Goal: Information Seeking & Learning: Learn about a topic

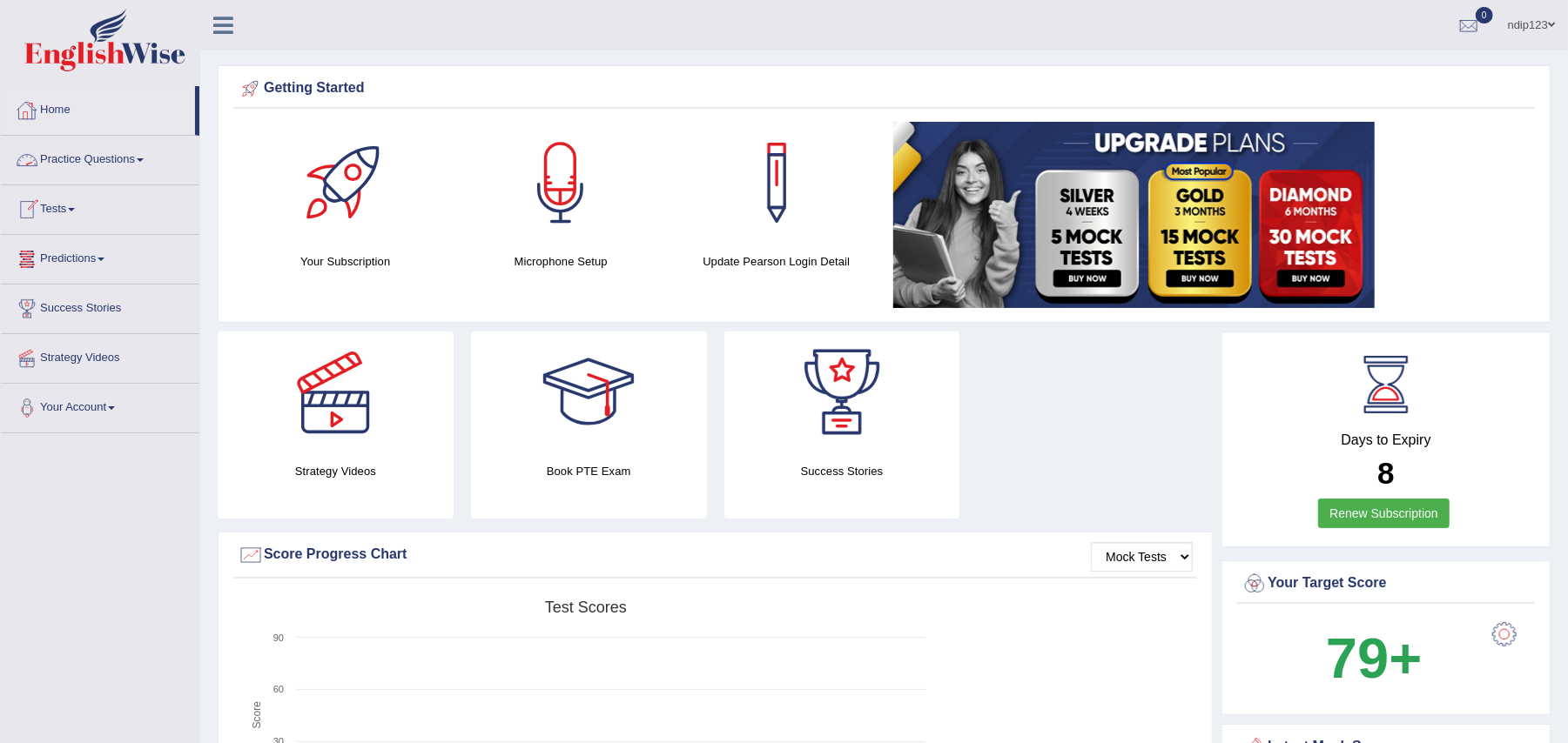
click at [87, 161] on link "Practice Questions" at bounding box center [100, 157] width 198 height 43
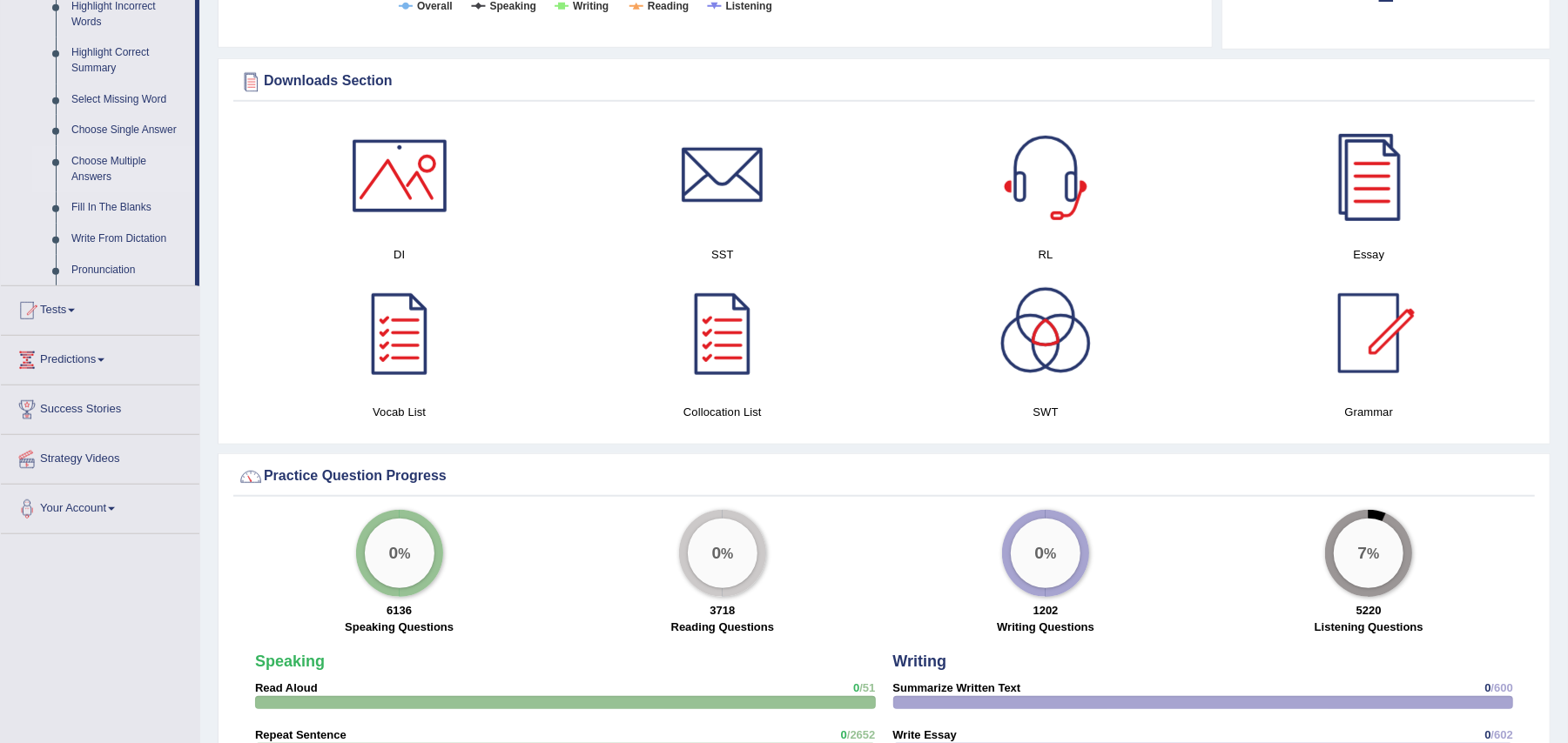
scroll to position [927, 0]
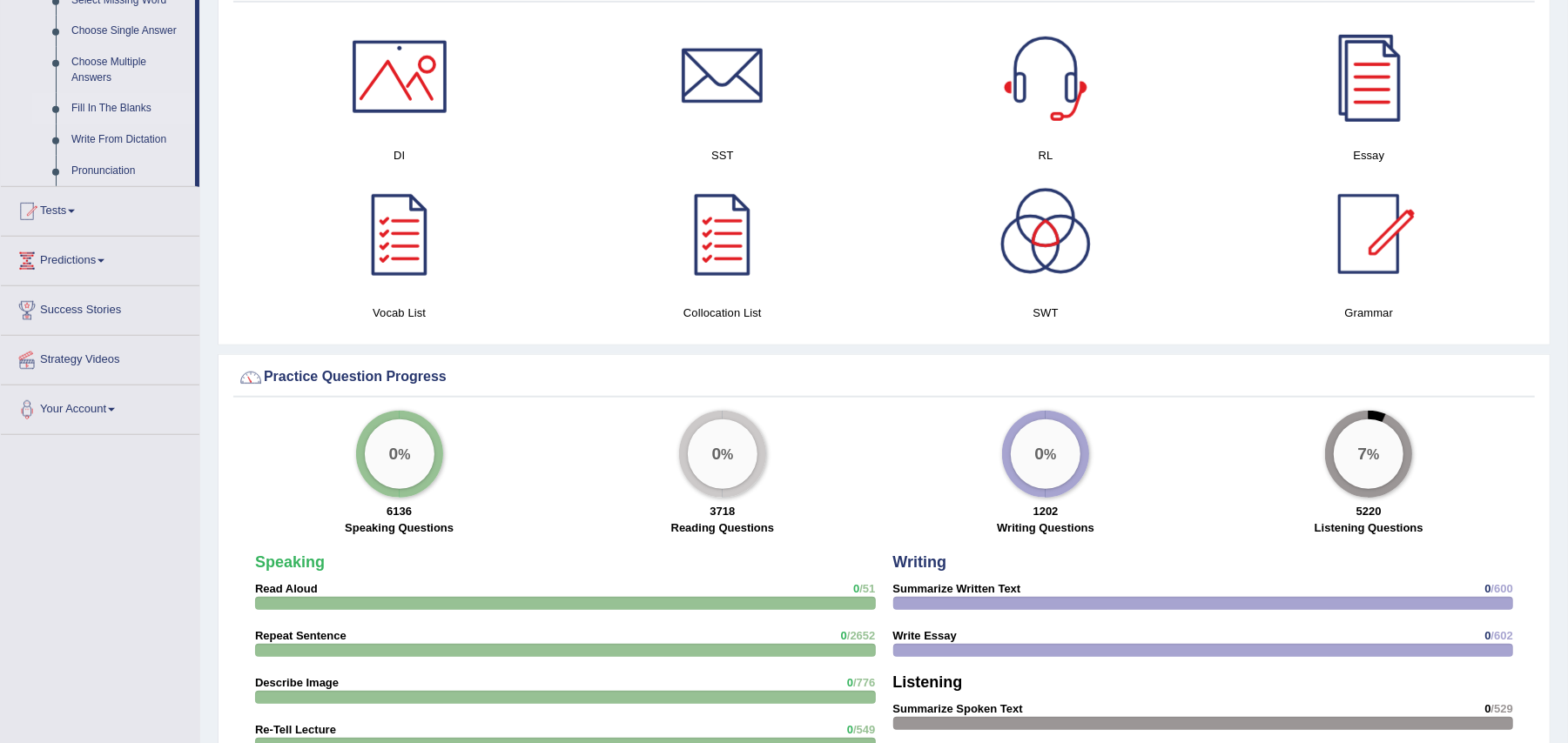
click at [110, 105] on link "Fill In The Blanks" at bounding box center [128, 109] width 131 height 31
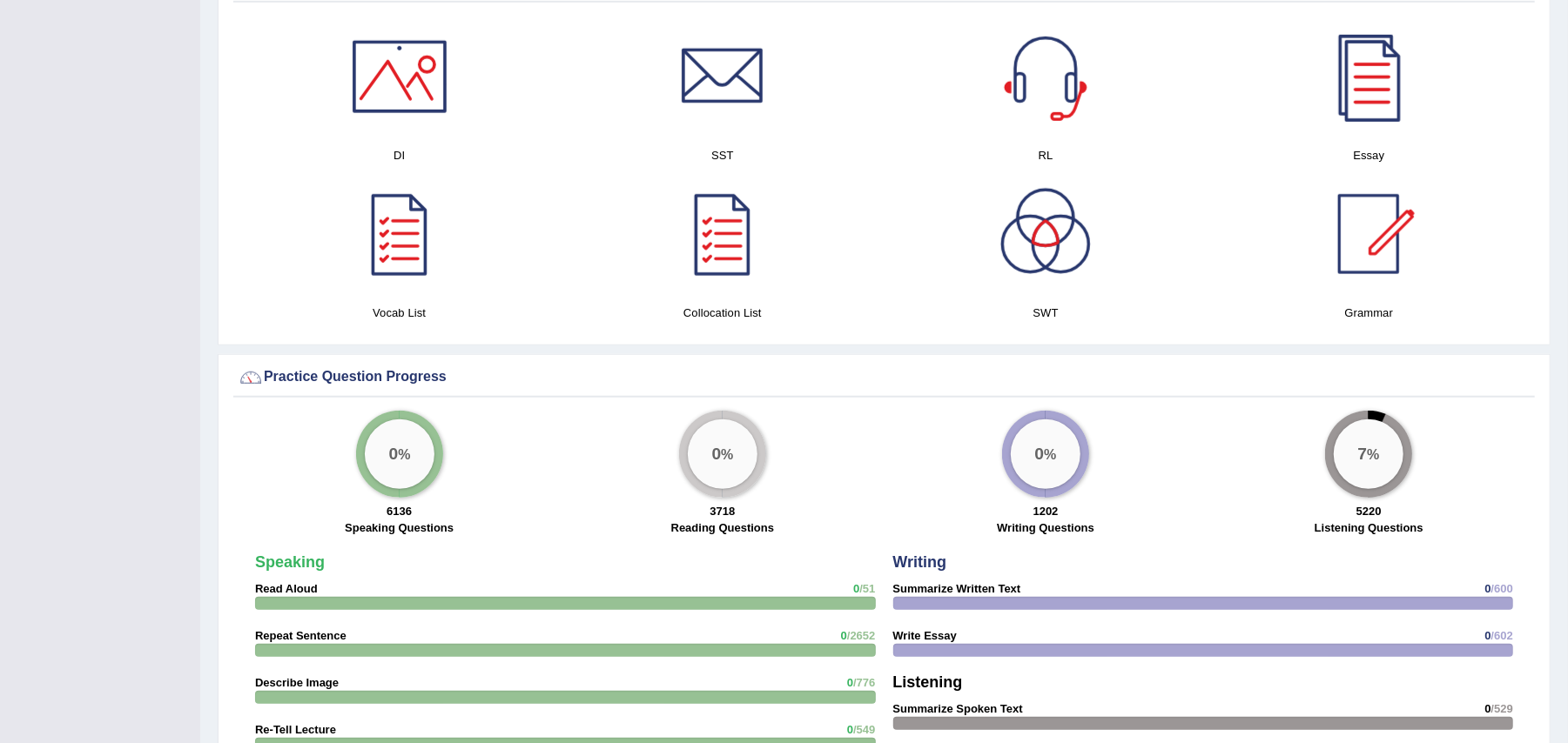
scroll to position [505, 0]
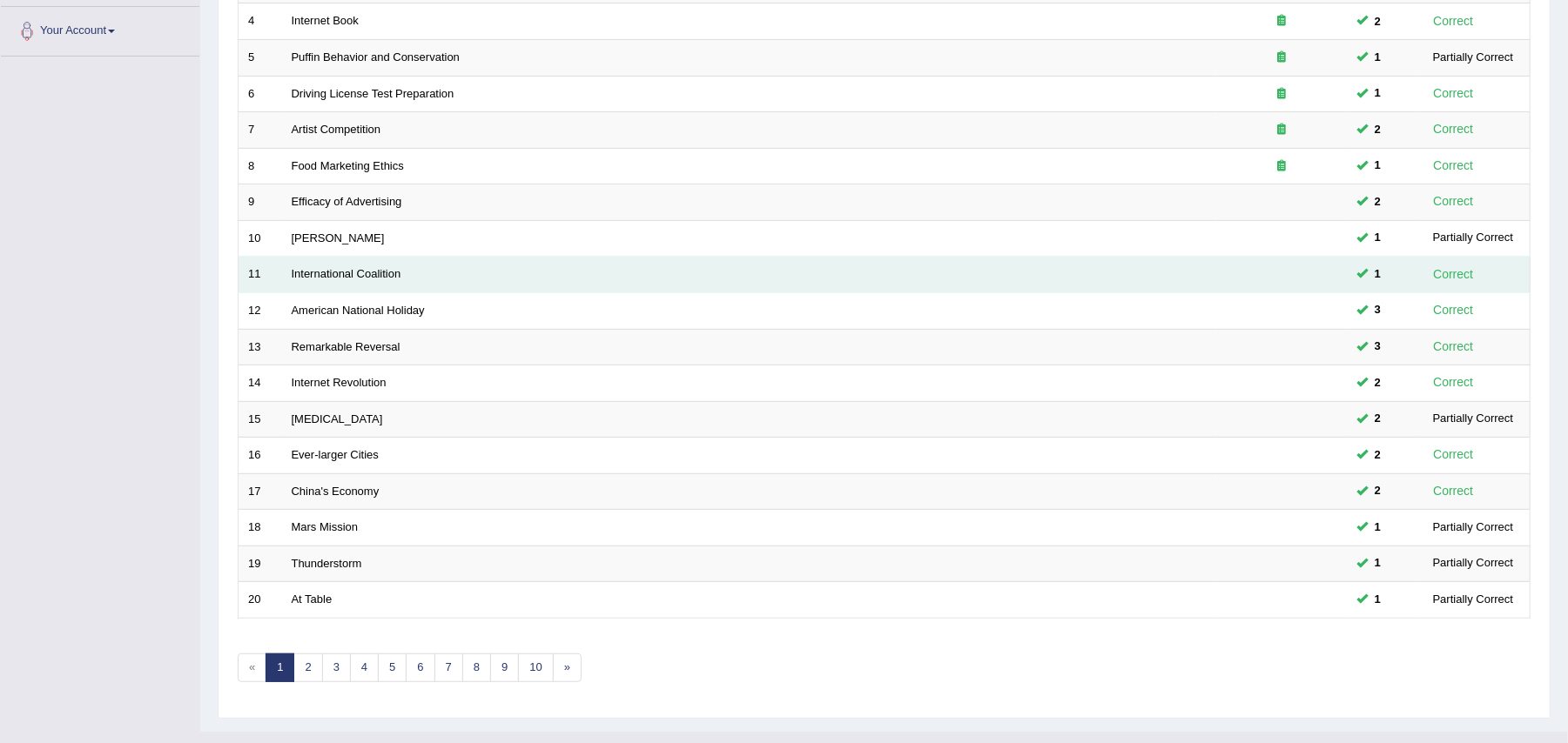
scroll to position [416, 0]
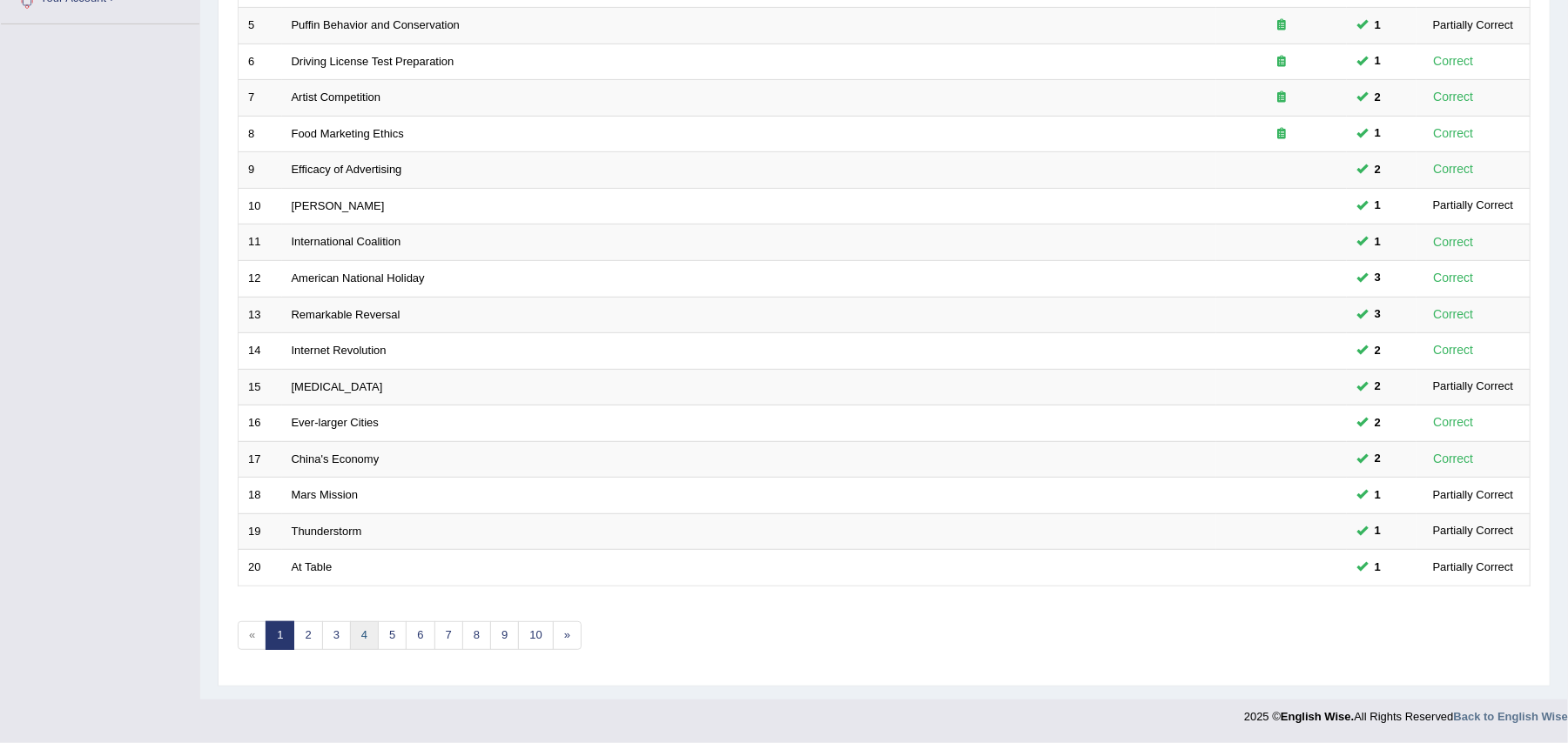
click at [367, 630] on link "4" at bounding box center [363, 635] width 28 height 28
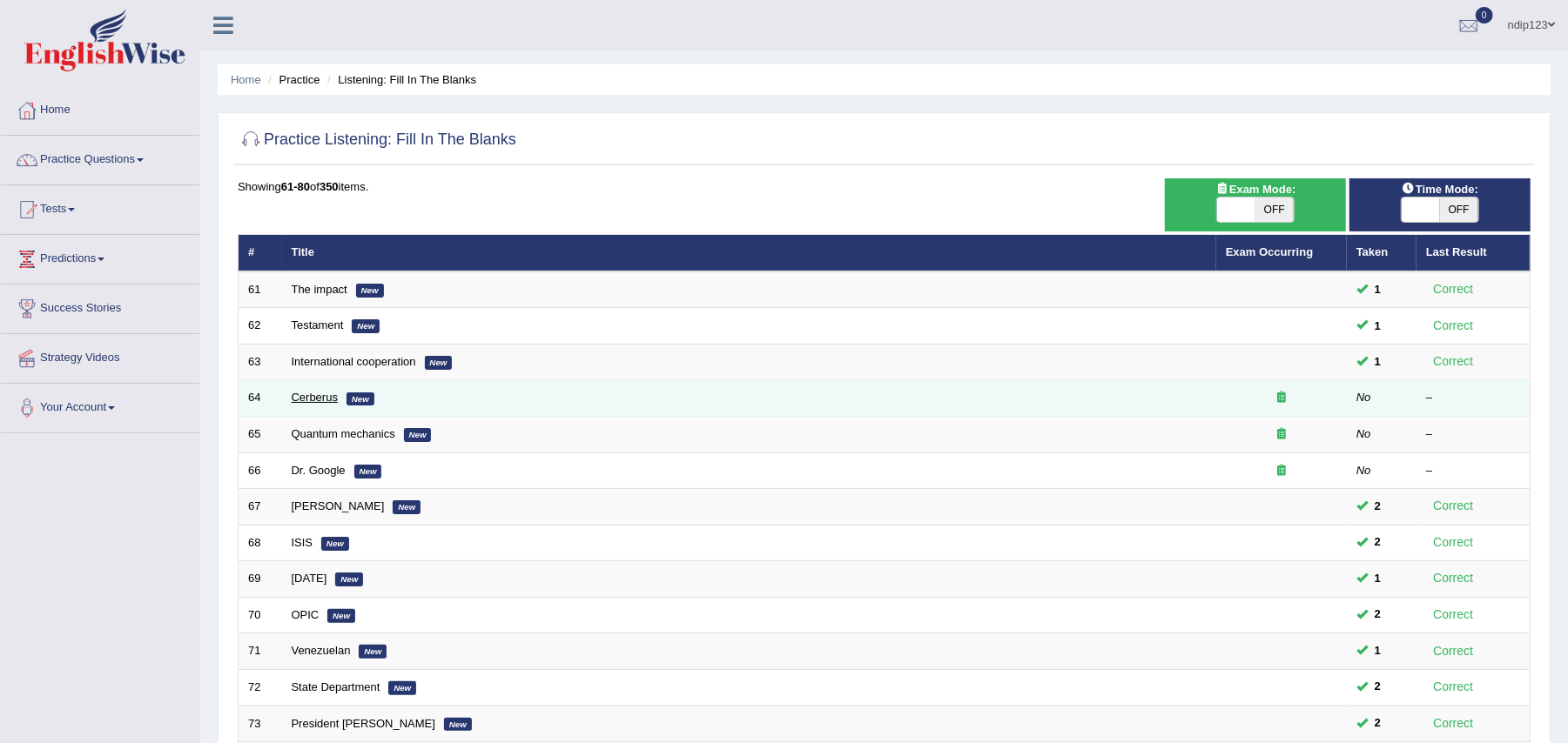
click at [317, 395] on link "Cerberus" at bounding box center [315, 397] width 46 height 13
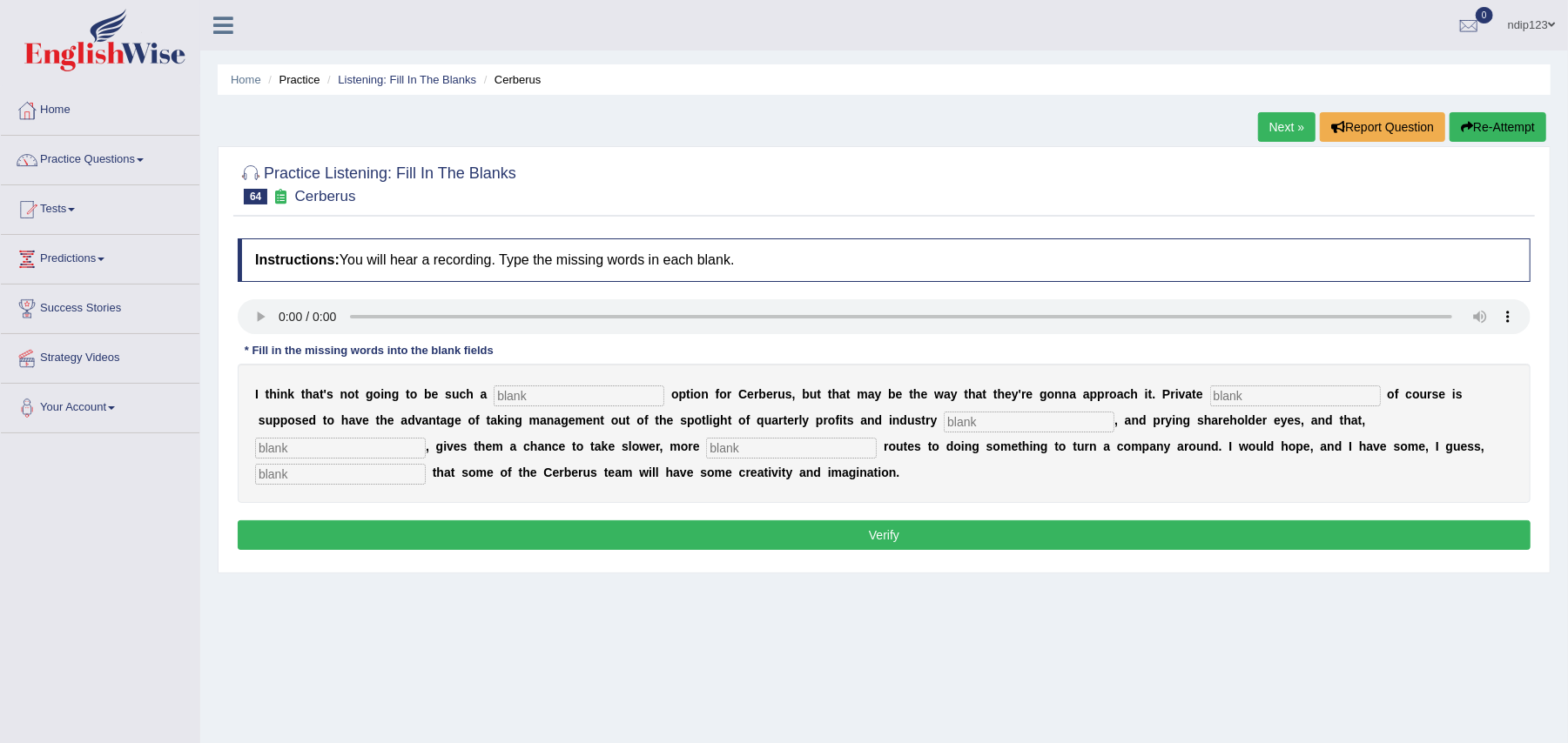
click at [575, 391] on input "text" at bounding box center [579, 395] width 171 height 21
click at [519, 406] on input "v" at bounding box center [579, 395] width 171 height 21
type input "viable"
click at [1268, 400] on input "text" at bounding box center [1296, 395] width 171 height 21
type input "eee"
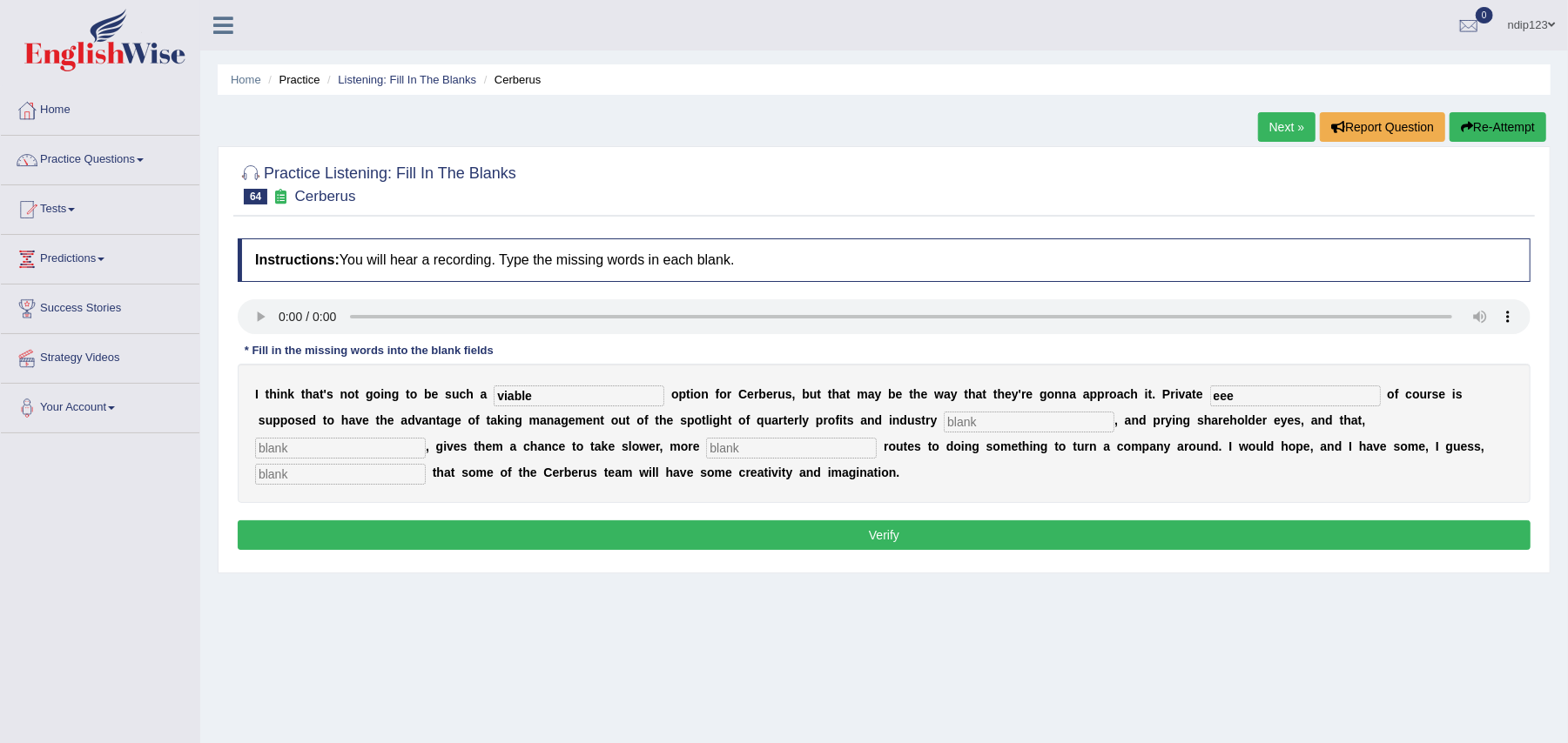
click at [987, 426] on input "text" at bounding box center [1029, 422] width 171 height 21
type input "analyst"
click at [374, 449] on input "text" at bounding box center [340, 448] width 171 height 21
click at [366, 450] on input "hypathetical" at bounding box center [340, 448] width 171 height 21
type input "hypatheticaly"
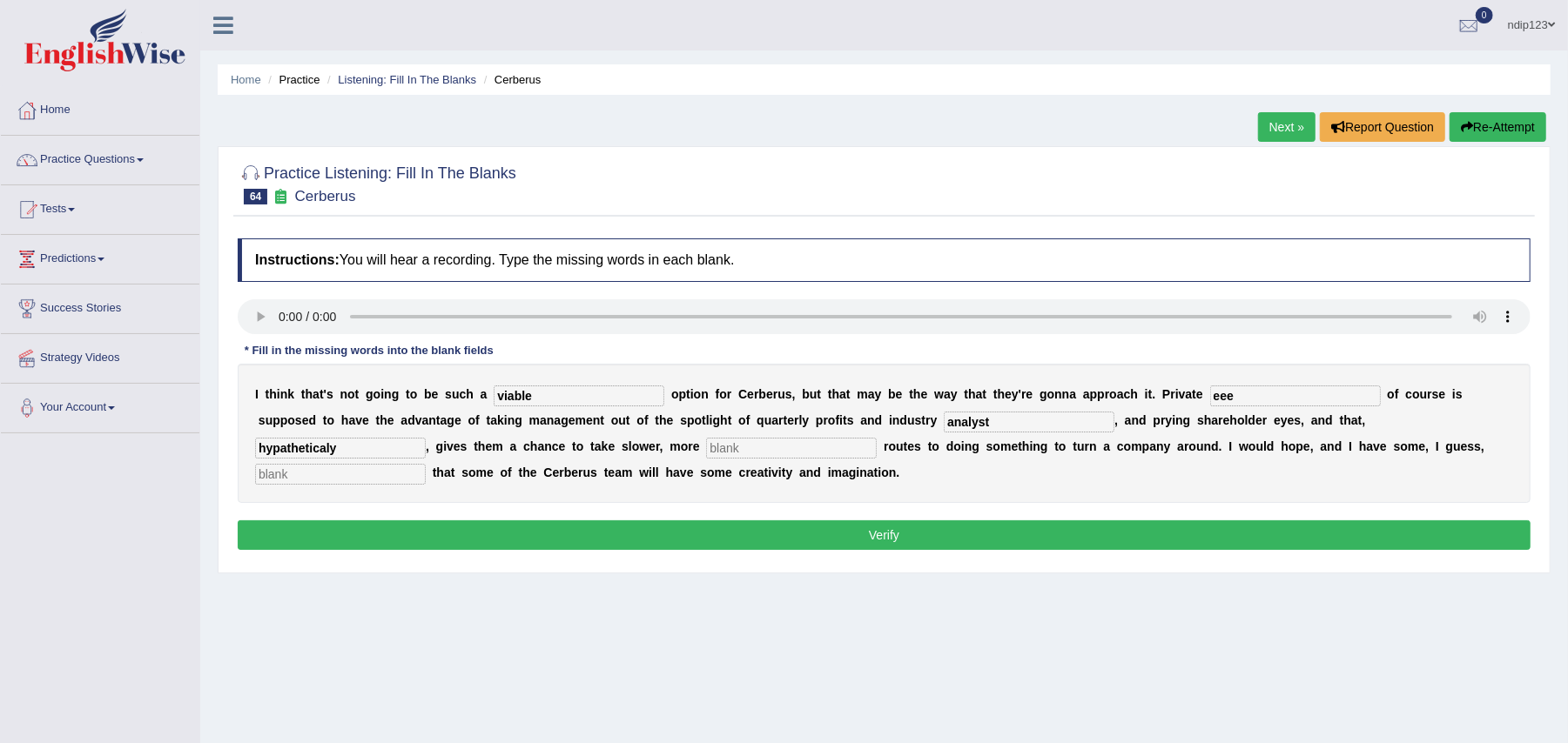
click at [742, 446] on input "text" at bounding box center [791, 448] width 171 height 21
type input "patience"
click at [321, 470] on input "text" at bounding box center [340, 474] width 171 height 21
type input "optimism"
click at [927, 537] on button "Verify" at bounding box center [884, 535] width 1293 height 29
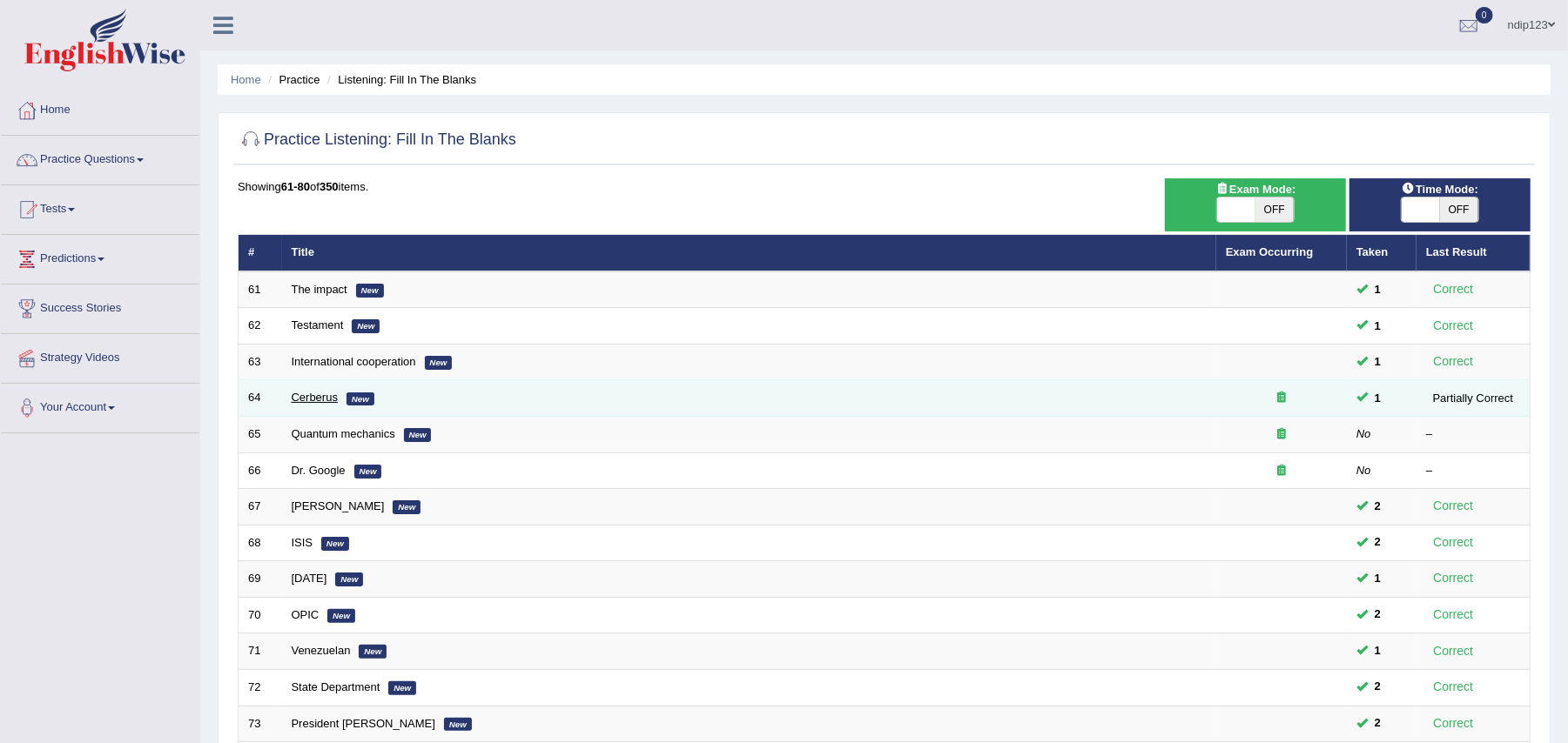
click at [317, 395] on link "Cerberus" at bounding box center [315, 397] width 46 height 13
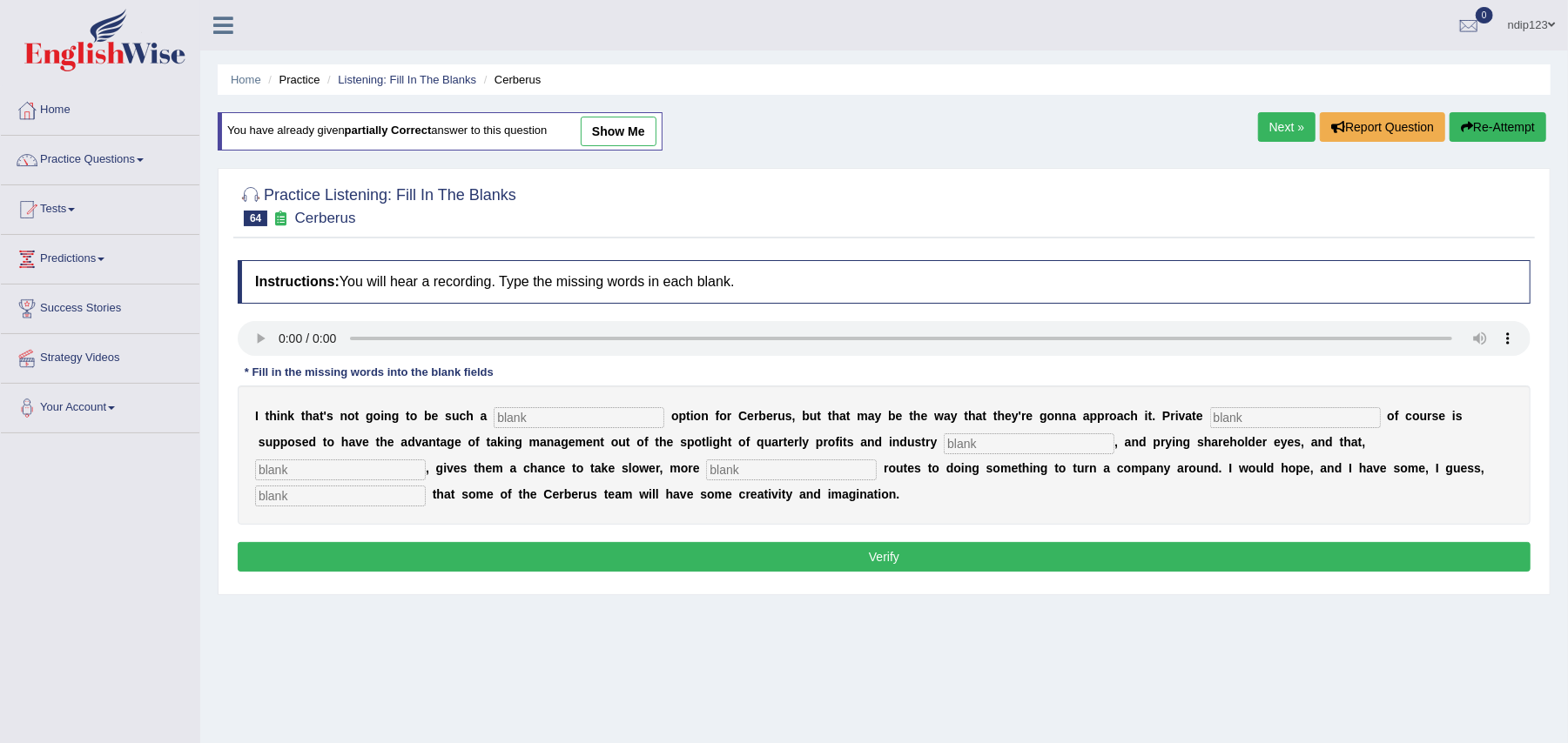
click at [558, 418] on input "text" at bounding box center [579, 417] width 171 height 21
type input "viable"
click at [1241, 421] on input "text" at bounding box center [1296, 417] width 171 height 21
type input "equity"
click at [978, 446] on input "text" at bounding box center [1029, 444] width 171 height 21
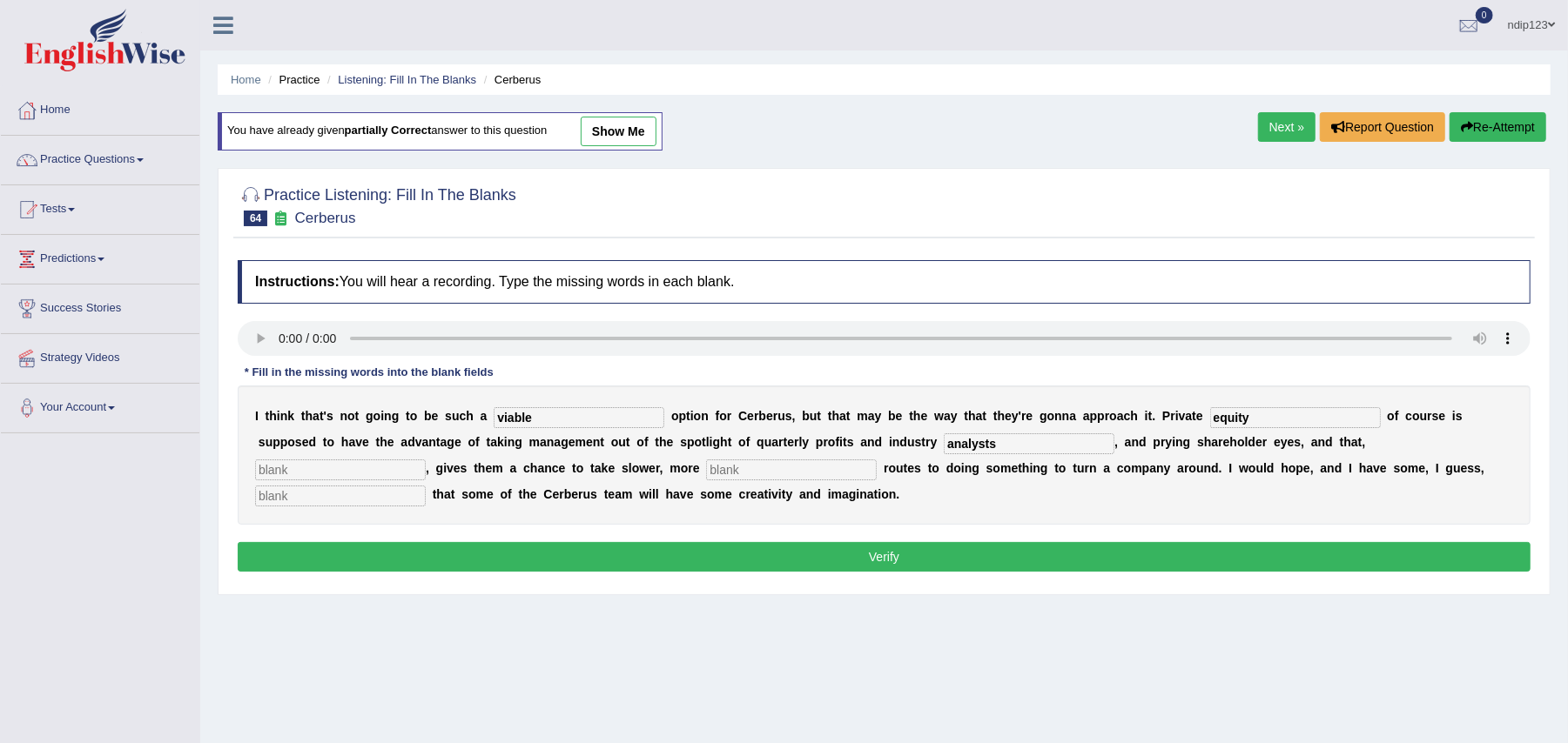
type input "analysts"
click at [408, 470] on input "text" at bounding box center [340, 470] width 171 height 21
type input "hypothetically"
click at [787, 470] on input "text" at bounding box center [791, 470] width 171 height 21
type input "patience"
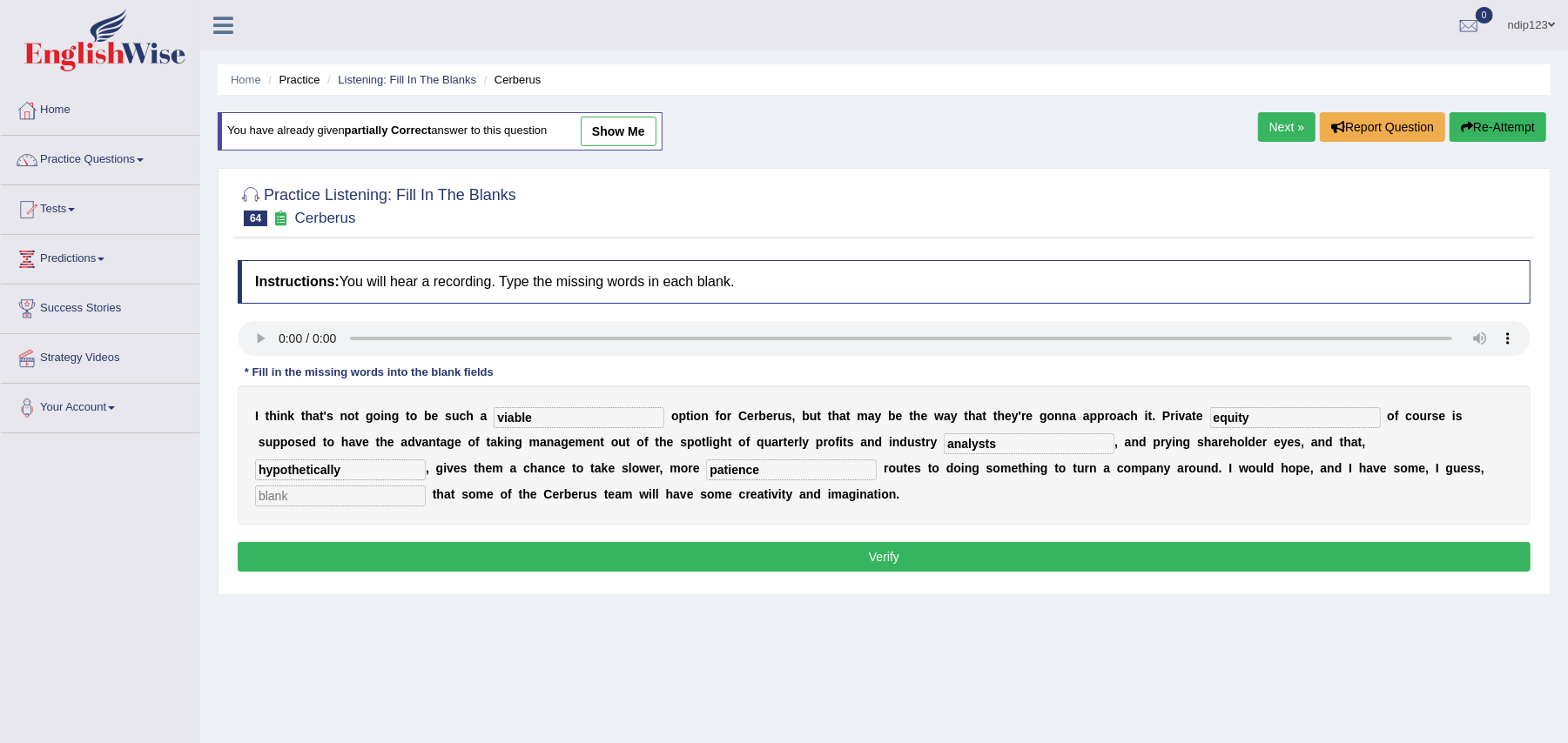
click at [397, 493] on input "text" at bounding box center [340, 495] width 171 height 21
type input "optimism"
click at [850, 555] on button "Verify" at bounding box center [884, 557] width 1293 height 29
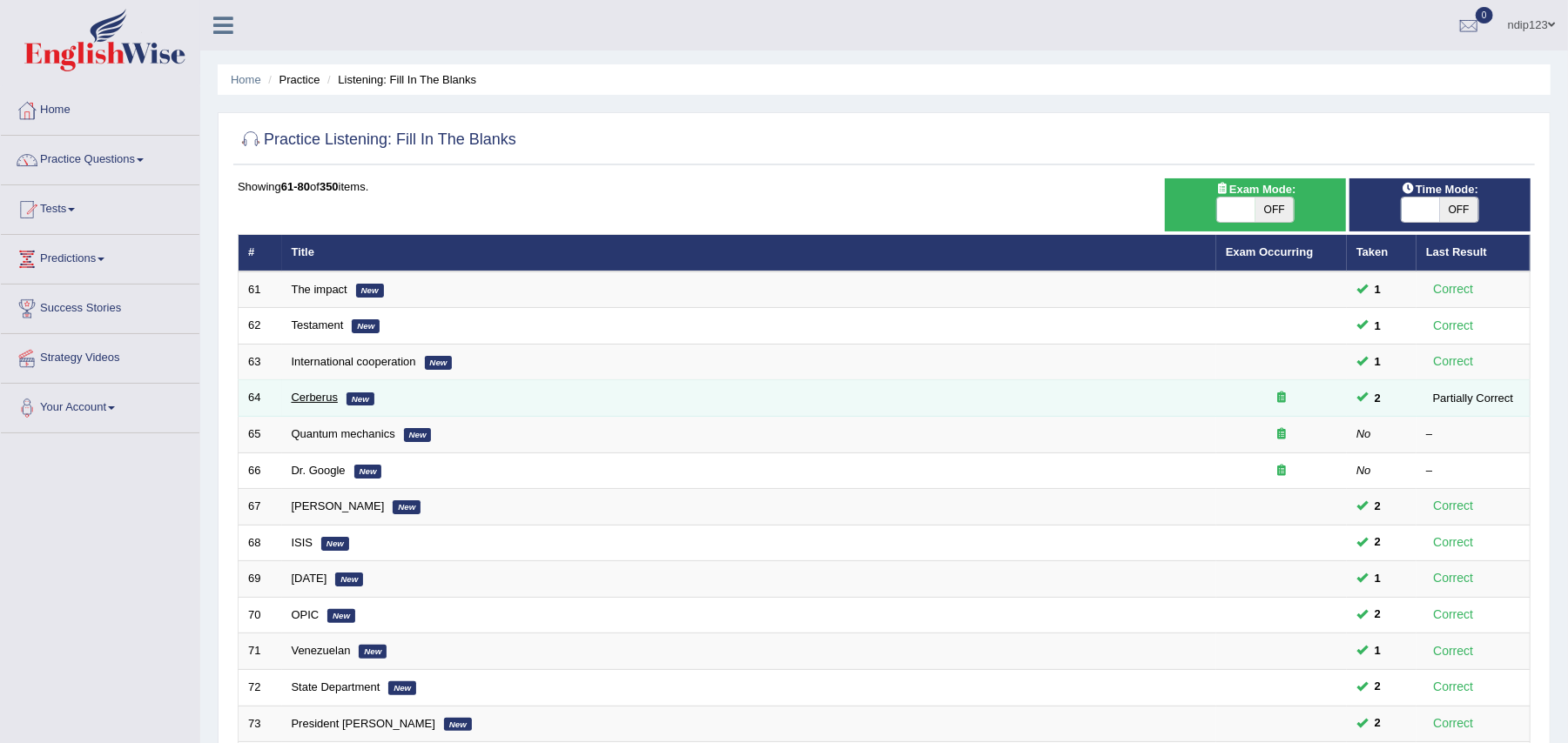
click at [308, 394] on link "Cerberus" at bounding box center [315, 397] width 46 height 13
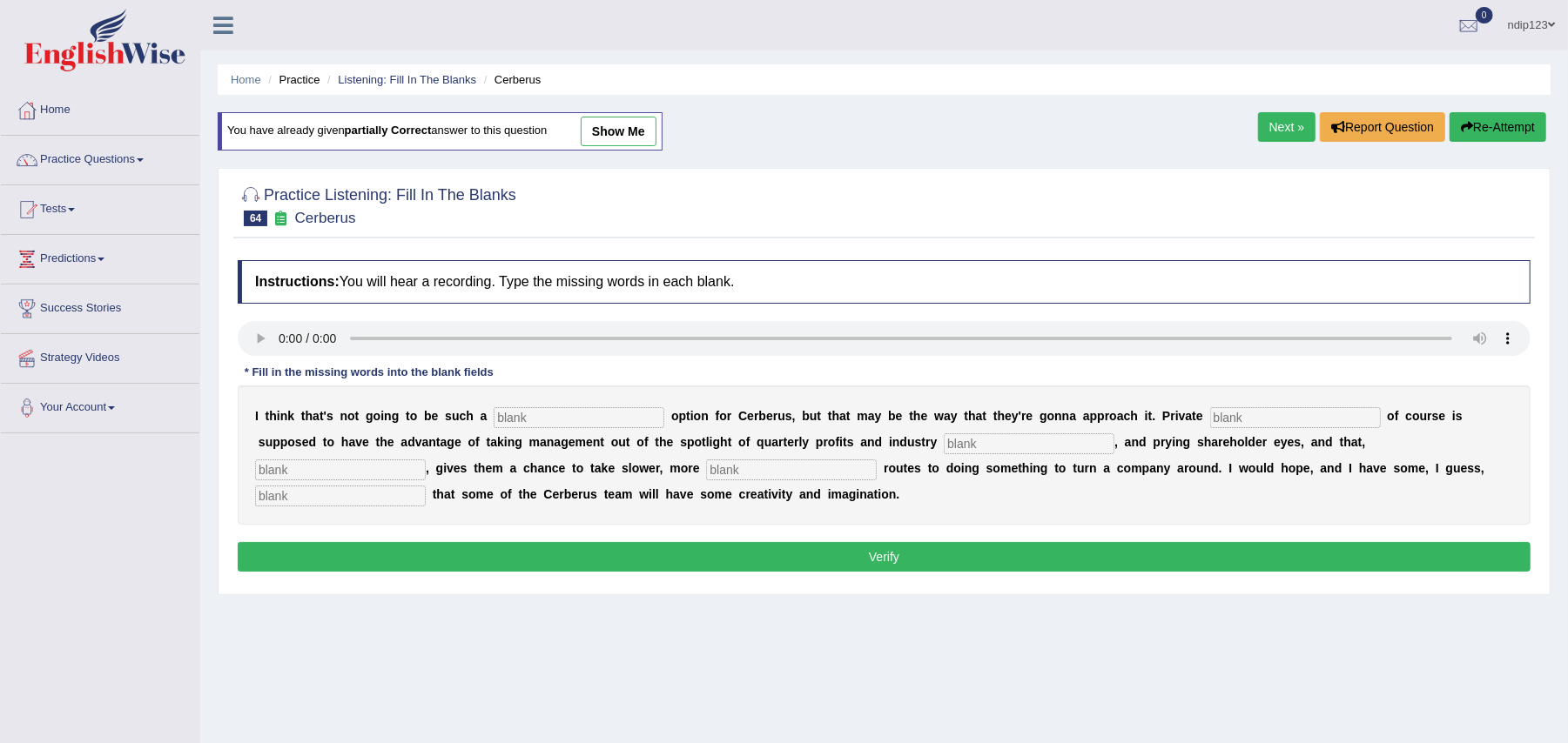
click at [550, 417] on input "text" at bounding box center [579, 417] width 171 height 21
type input "viable"
click at [1267, 412] on input "text" at bounding box center [1296, 417] width 171 height 21
type input "equity"
click at [987, 450] on input "text" at bounding box center [1029, 444] width 171 height 21
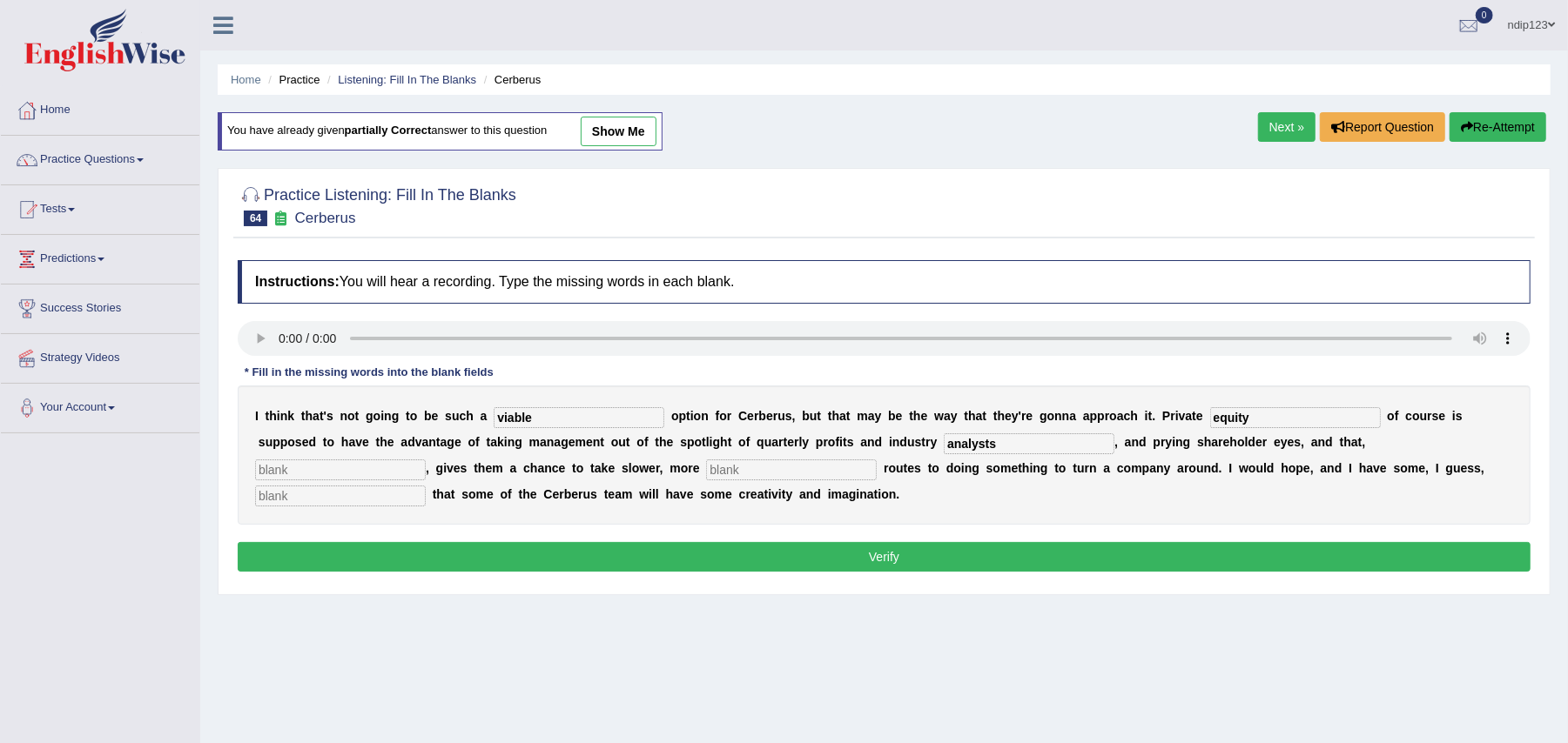
type input "analysts"
click at [338, 474] on input "text" at bounding box center [340, 470] width 171 height 21
type input "hypothetically"
click at [747, 468] on input "text" at bounding box center [791, 470] width 171 height 21
type input "patient"
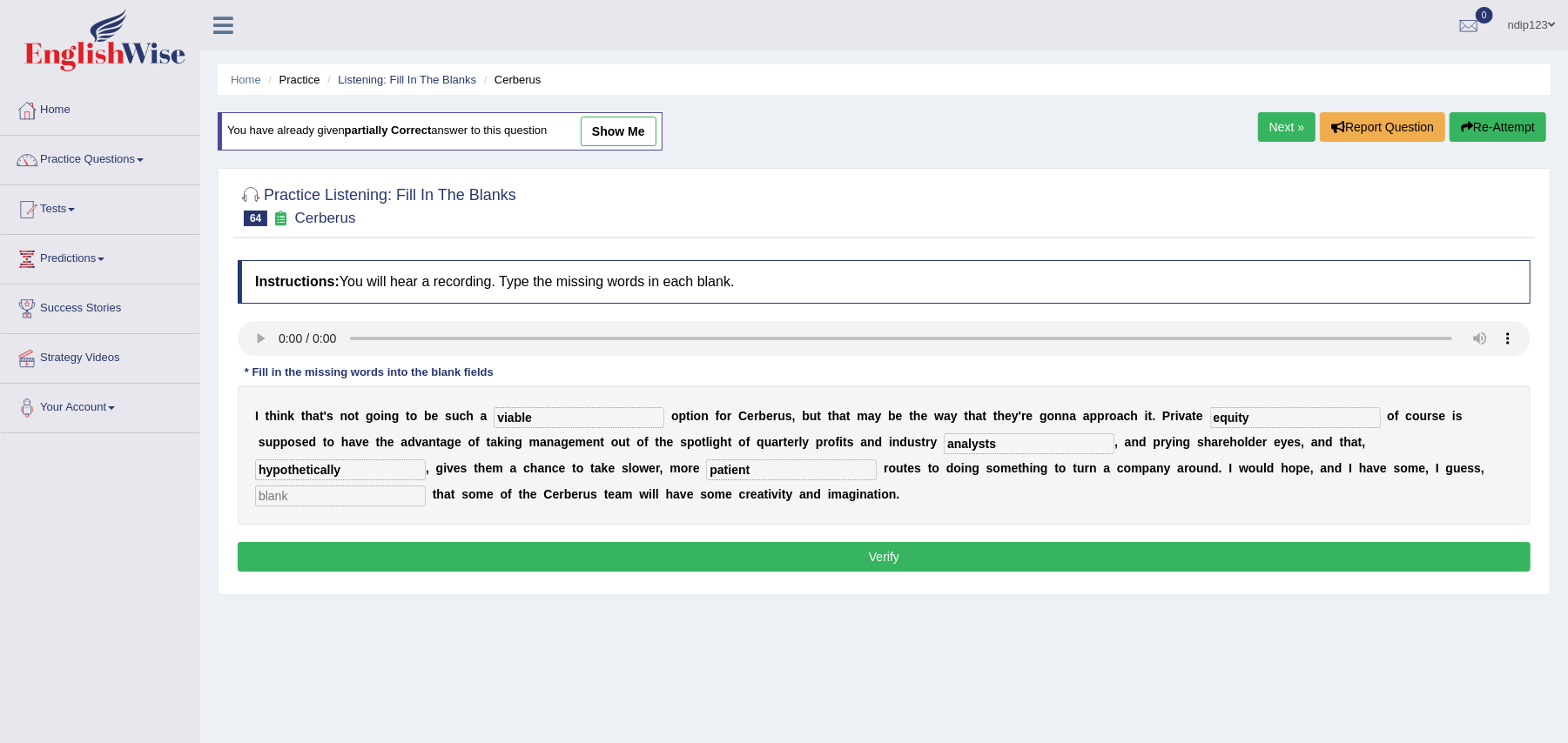
click at [398, 495] on input "text" at bounding box center [340, 495] width 171 height 21
type input "optimism"
click at [871, 565] on button "Verify" at bounding box center [884, 557] width 1293 height 29
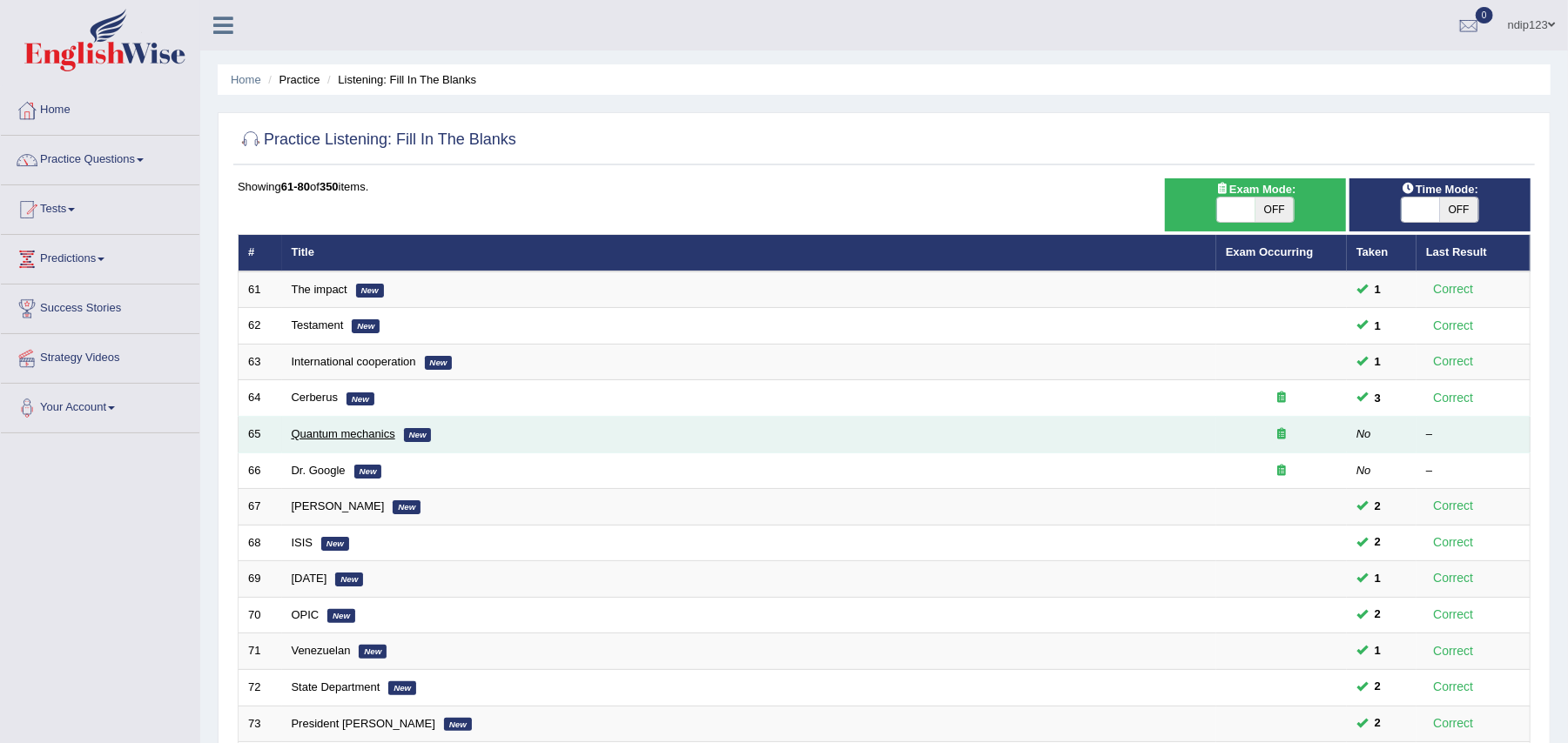
click at [371, 438] on link "Quantum mechanics" at bounding box center [343, 434] width 104 height 13
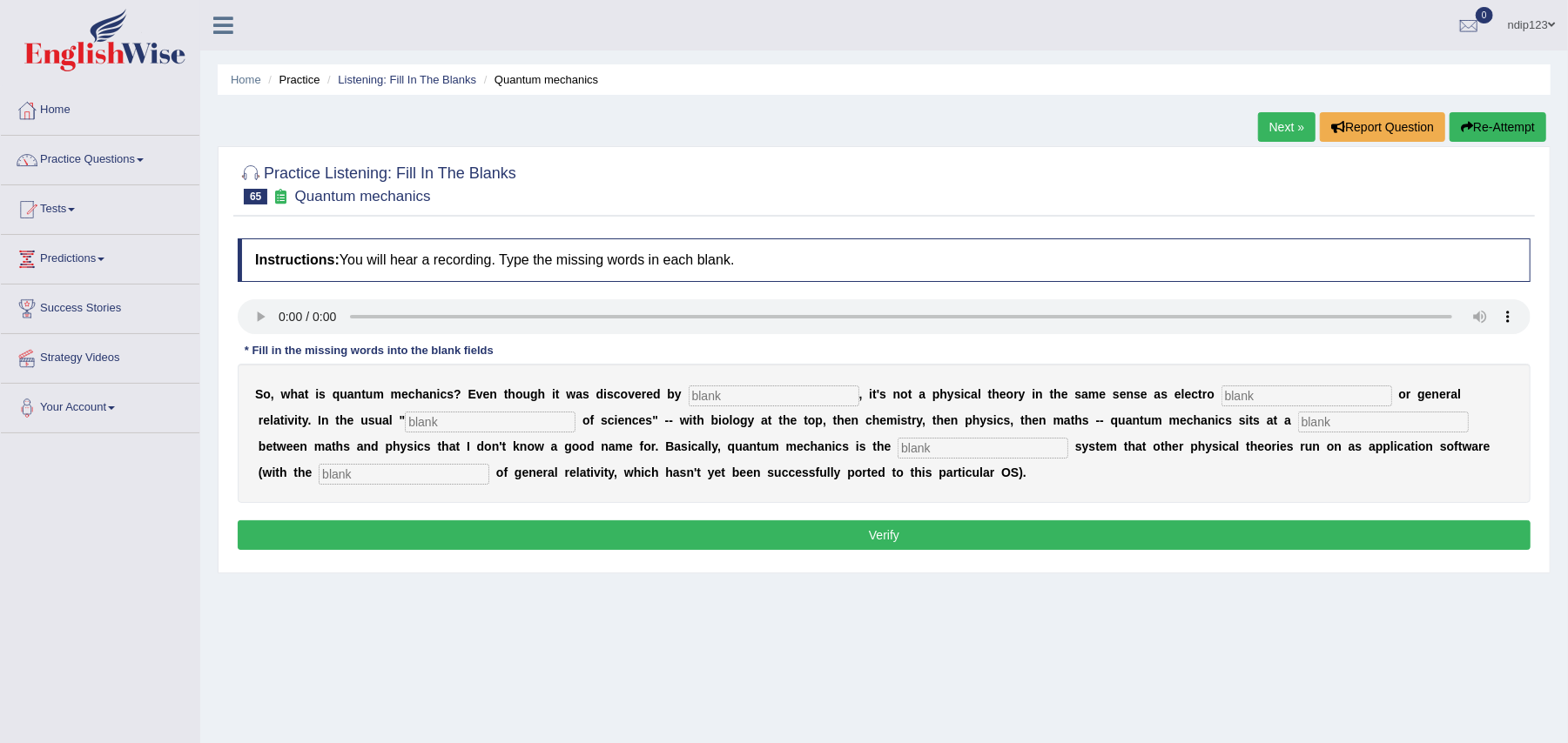
click at [461, 471] on input "text" at bounding box center [404, 474] width 171 height 21
type input "exception"
click at [1014, 449] on input "text" at bounding box center [983, 448] width 171 height 21
type input "operating"
click at [1349, 419] on input "text" at bounding box center [1384, 422] width 171 height 21
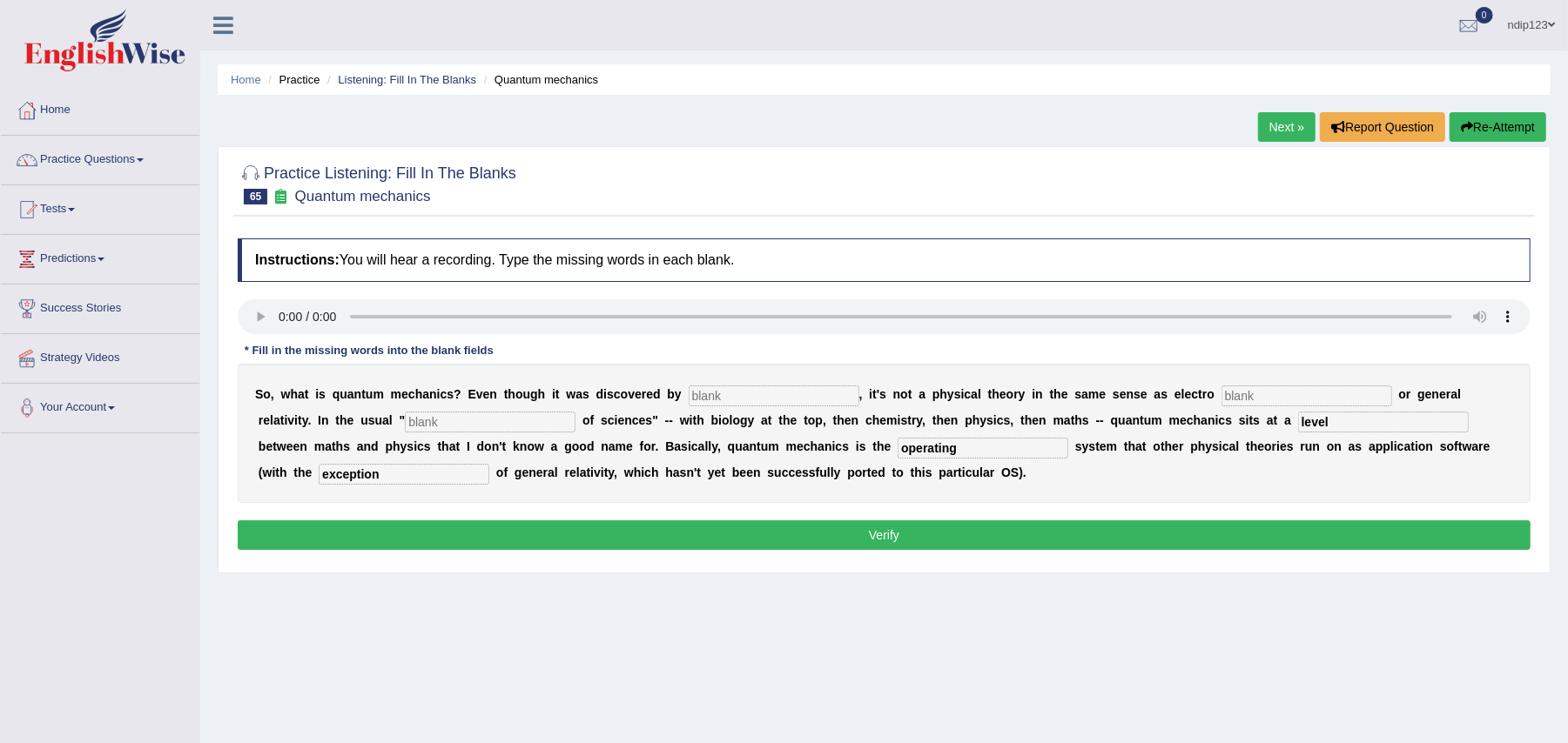
type input "level"
click at [517, 426] on input "text" at bounding box center [490, 422] width 171 height 21
type input "highrachy"
click at [749, 391] on input "text" at bounding box center [774, 395] width 171 height 21
type input "physicises"
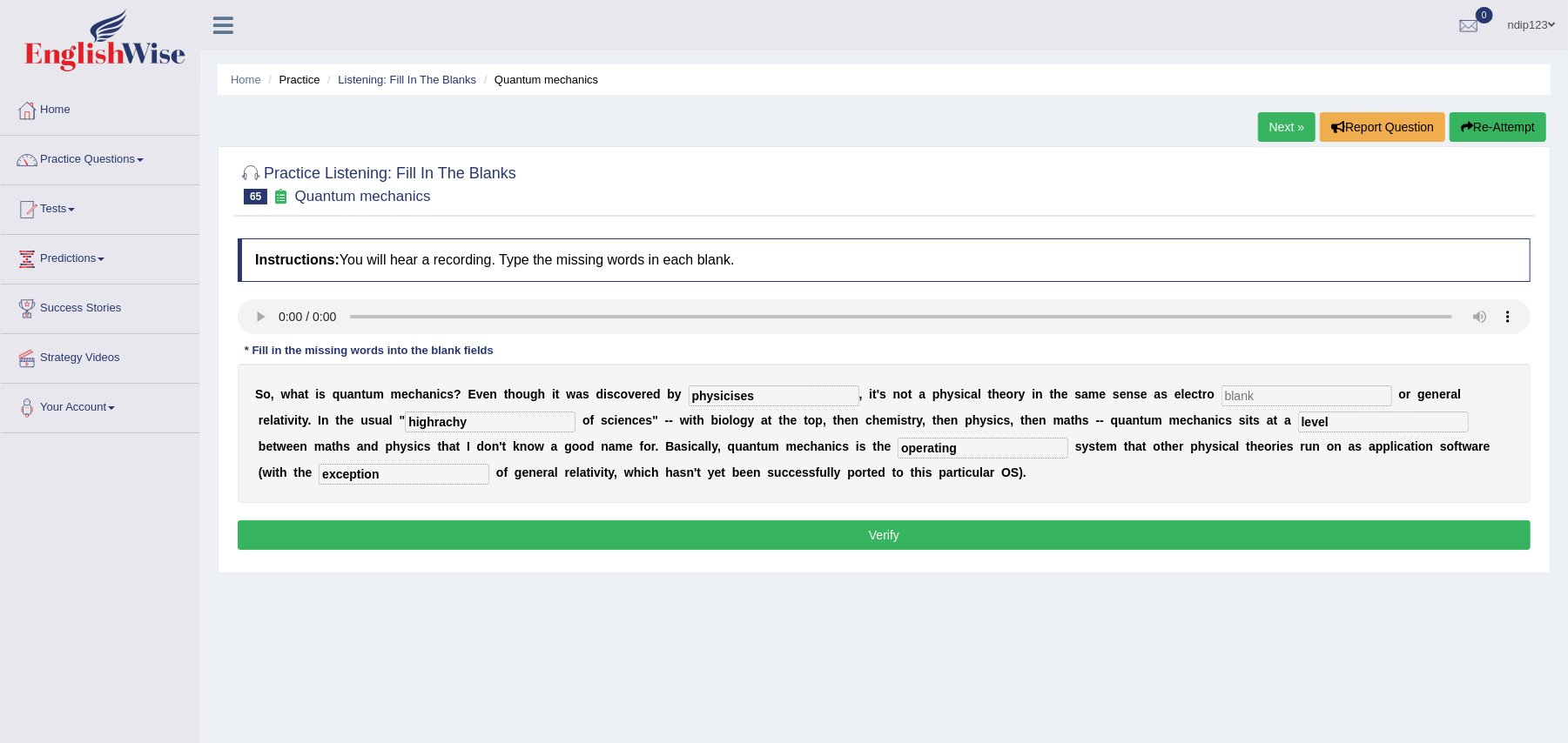
click at [1253, 401] on input "text" at bounding box center [1307, 395] width 171 height 21
type input "magnetism"
drag, startPoint x: 483, startPoint y: 423, endPoint x: 411, endPoint y: 418, distance: 72.2
click at [411, 418] on input "highrachy" at bounding box center [490, 422] width 171 height 21
type input "hierarchy"
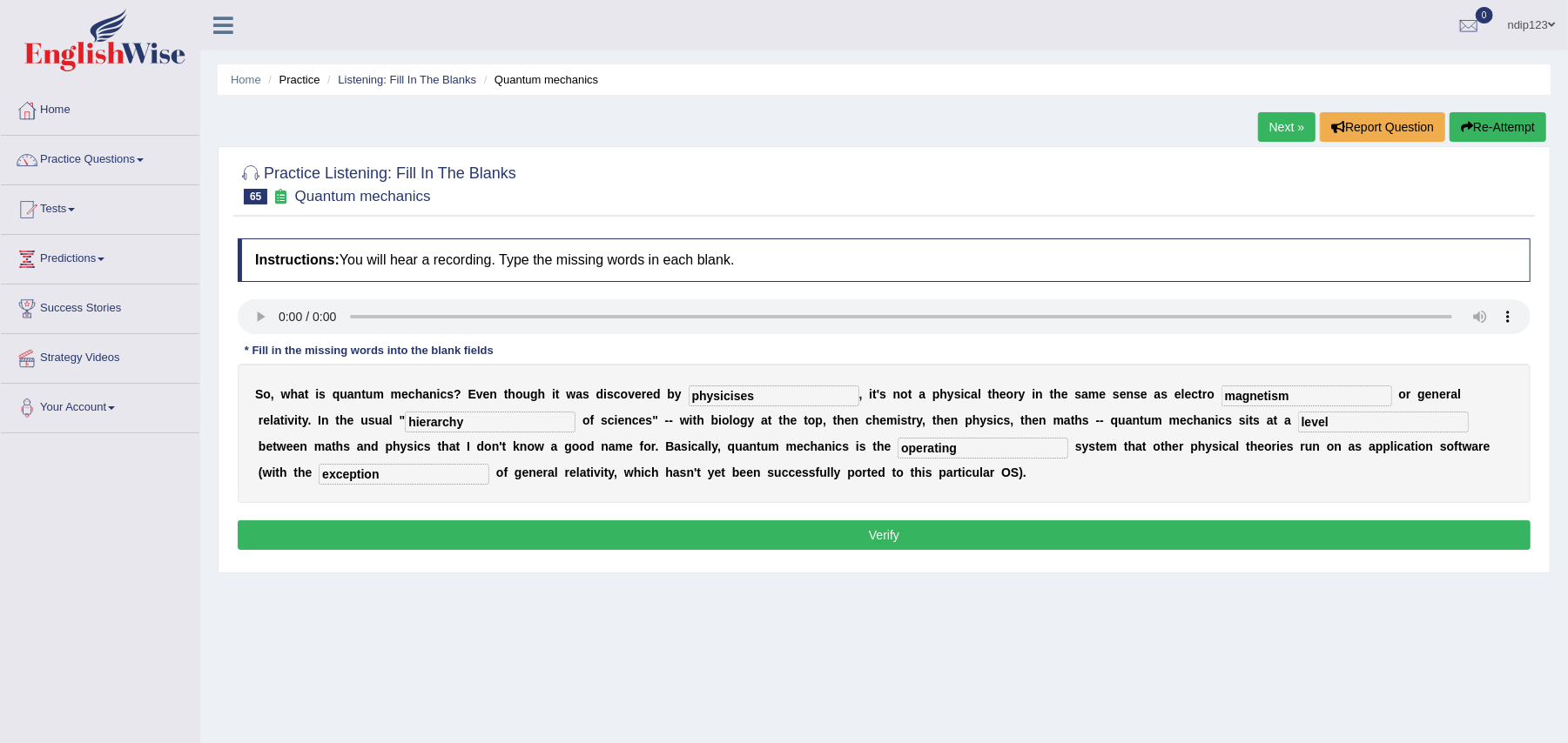
click at [770, 401] on input "physicises" at bounding box center [774, 395] width 171 height 21
type input "physicists"
click at [878, 539] on button "Verify" at bounding box center [884, 535] width 1293 height 29
